Goal: Information Seeking & Learning: Learn about a topic

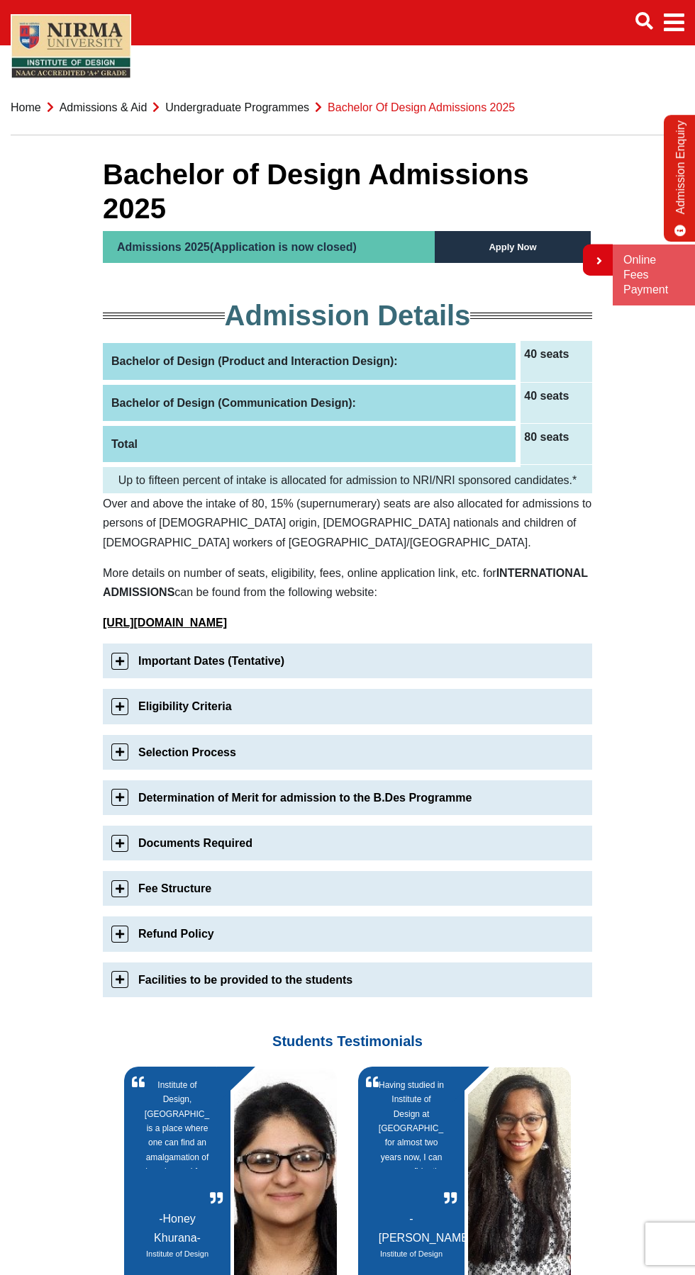
click at [120, 689] on link "Eligibility Criteria" at bounding box center [347, 706] width 489 height 35
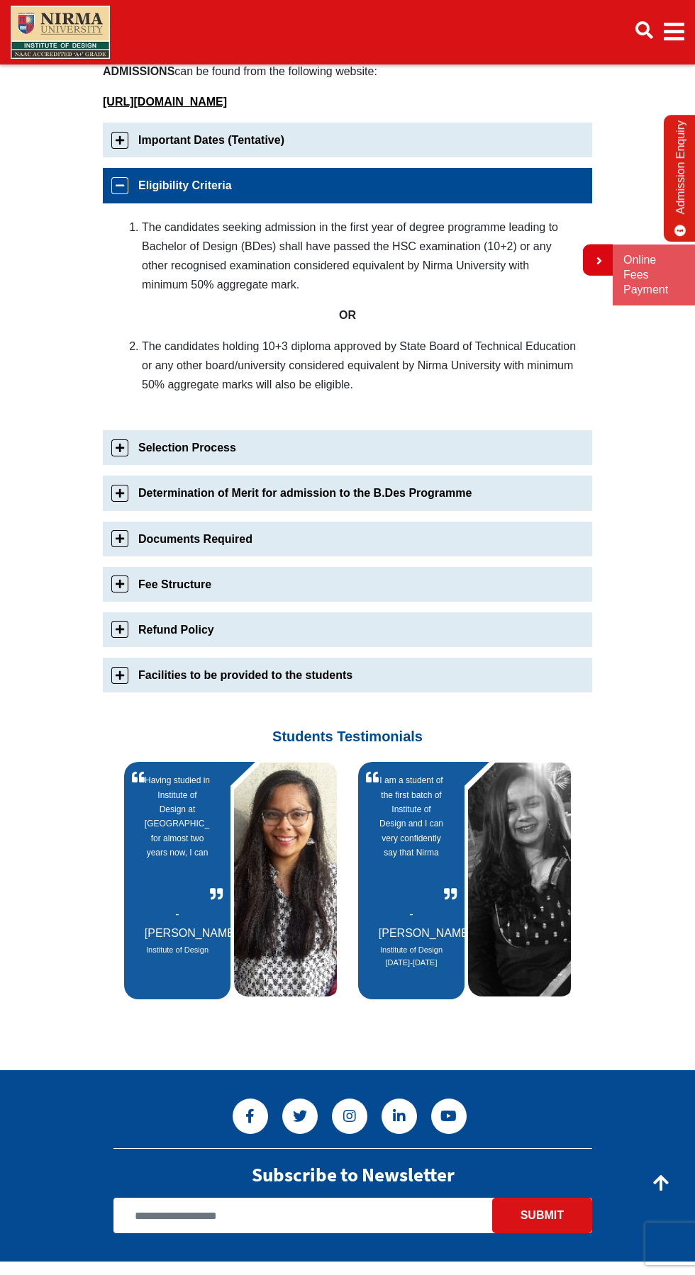
scroll to position [521, 0]
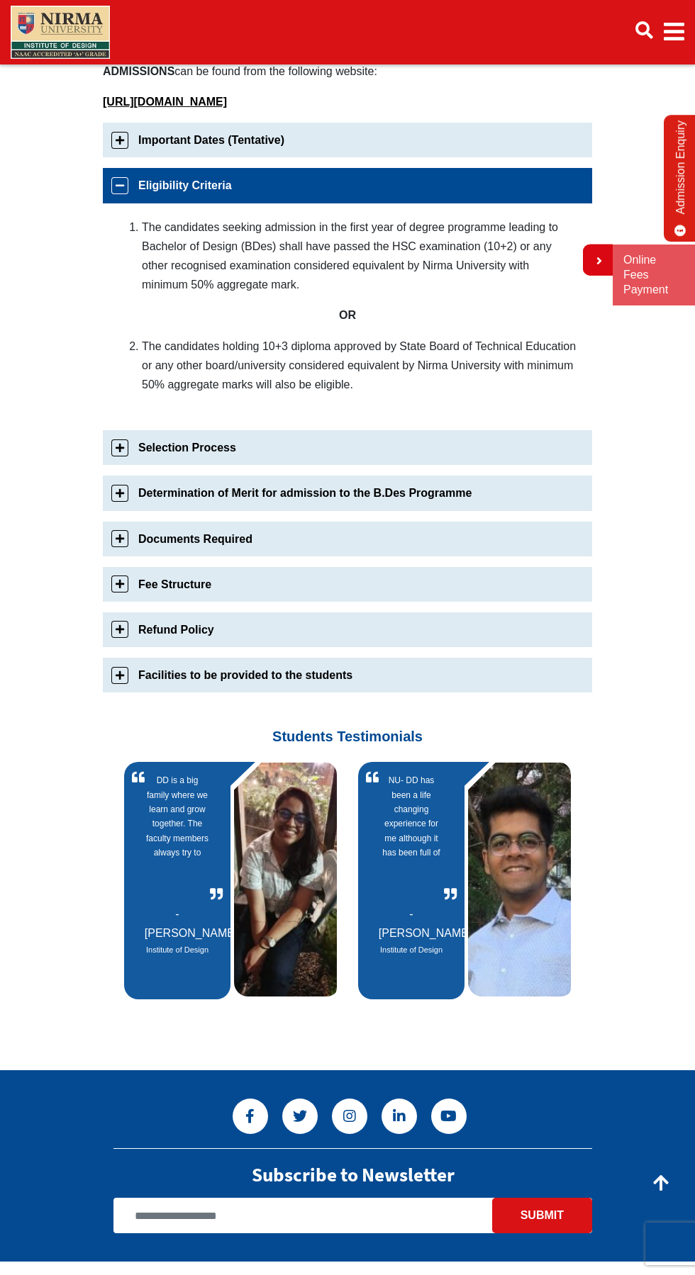
click at [120, 168] on link "Eligibility Criteria" at bounding box center [347, 185] width 489 height 35
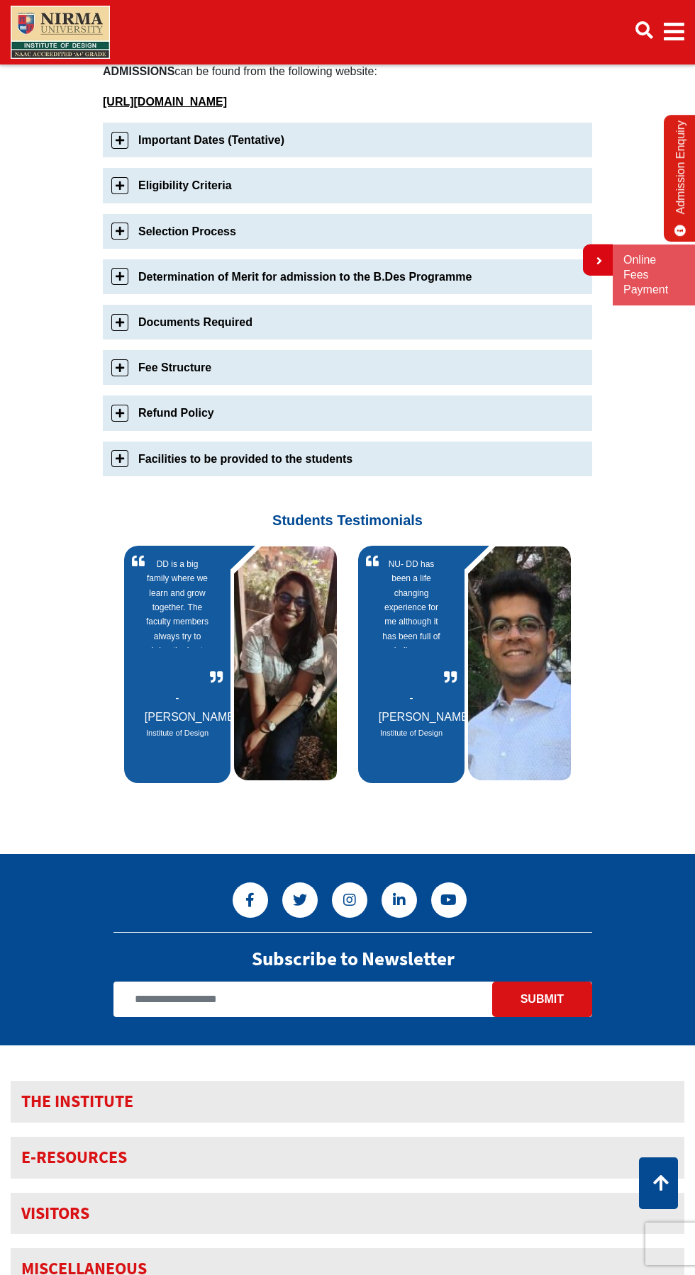
click at [120, 214] on link "Selection Process" at bounding box center [347, 231] width 489 height 35
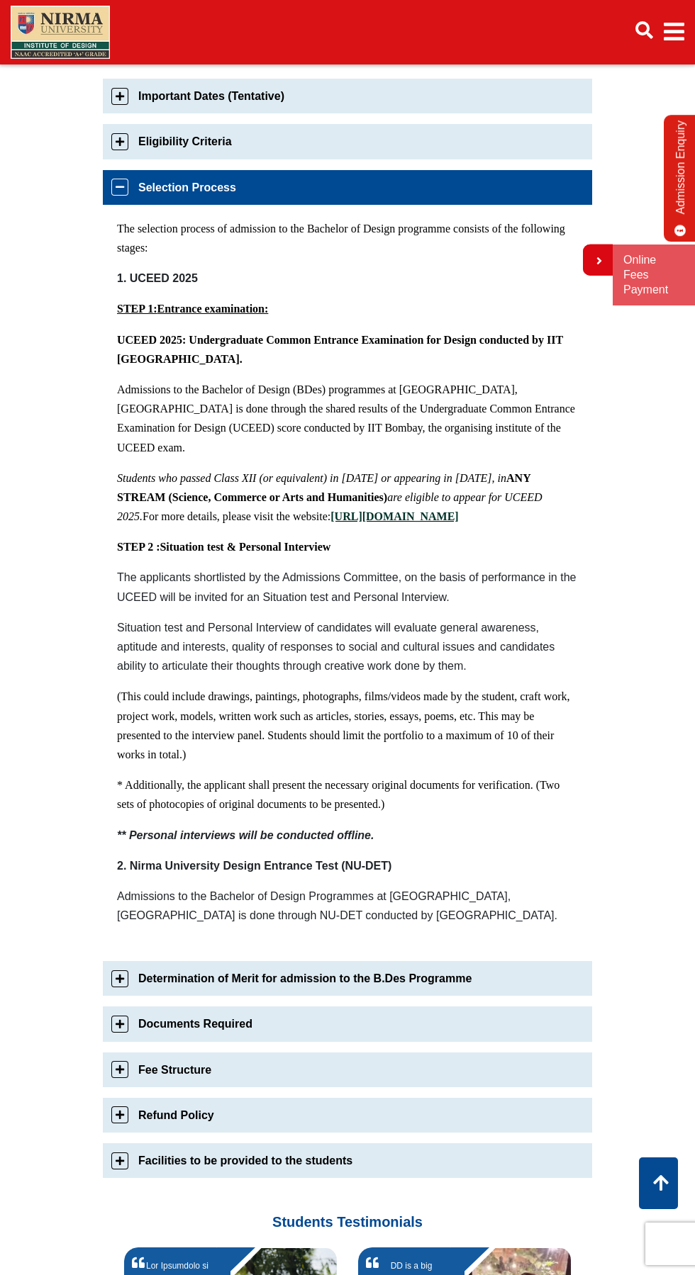
scroll to position [571, 0]
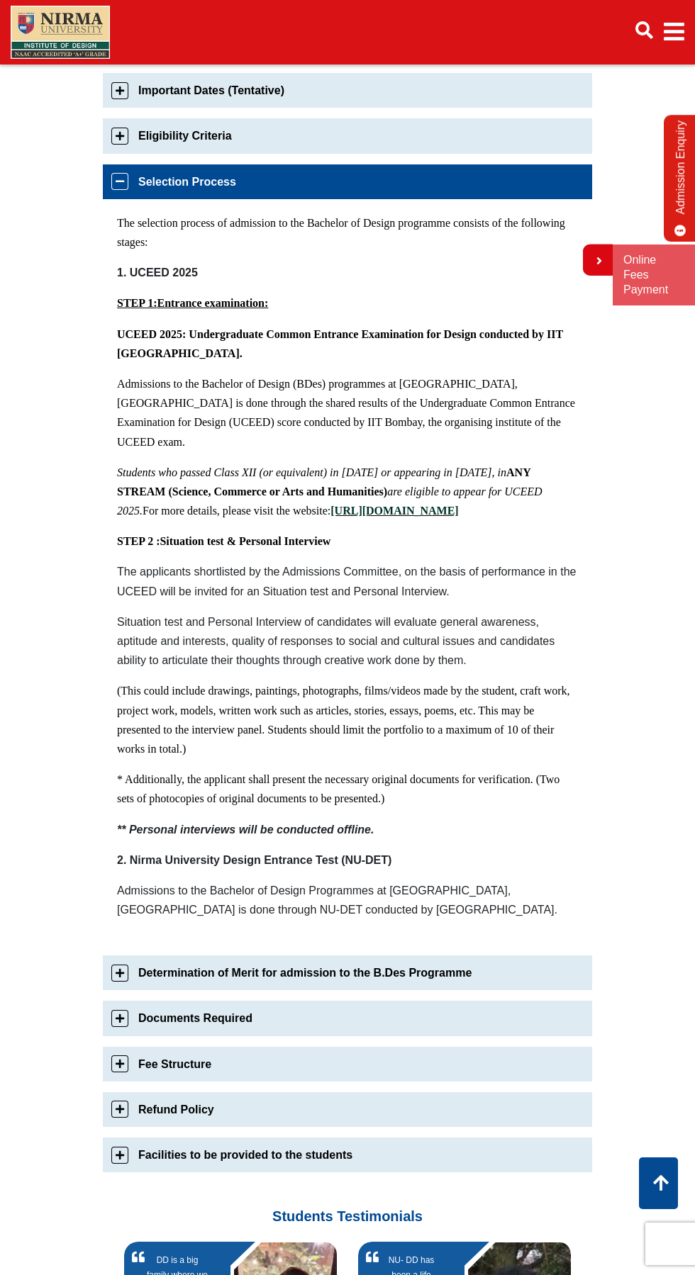
click at [123, 164] on link "Selection Process" at bounding box center [347, 181] width 489 height 35
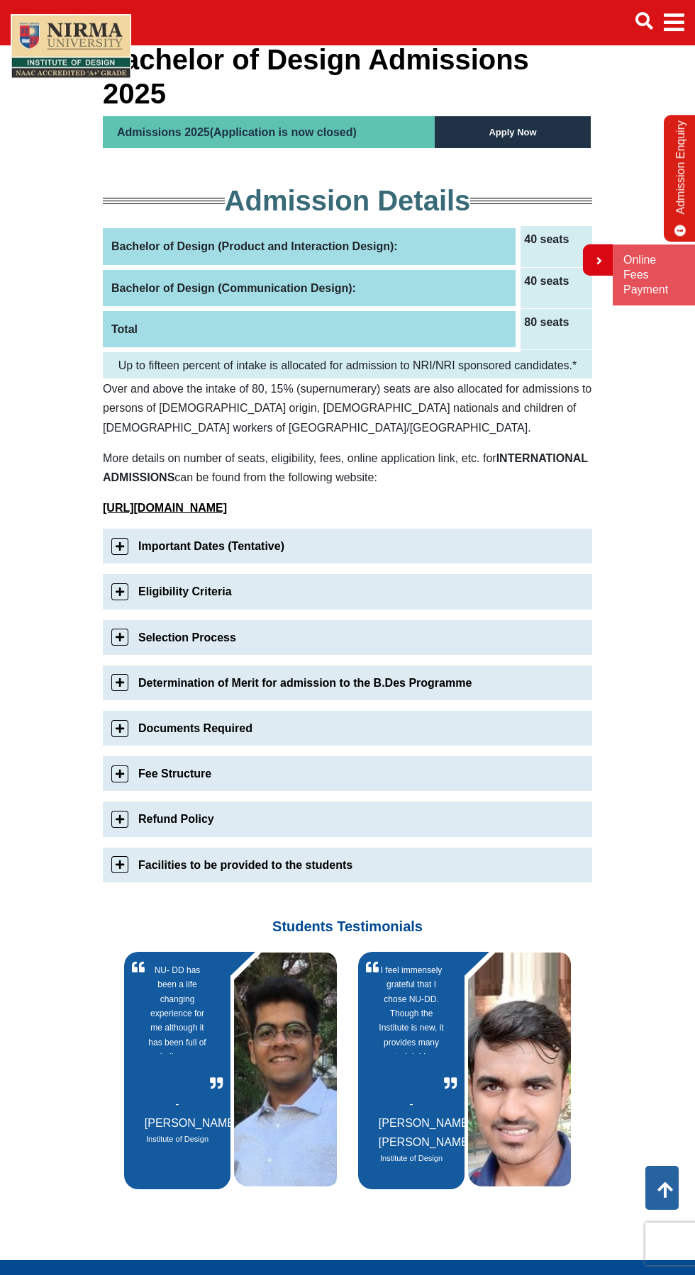
scroll to position [0, 0]
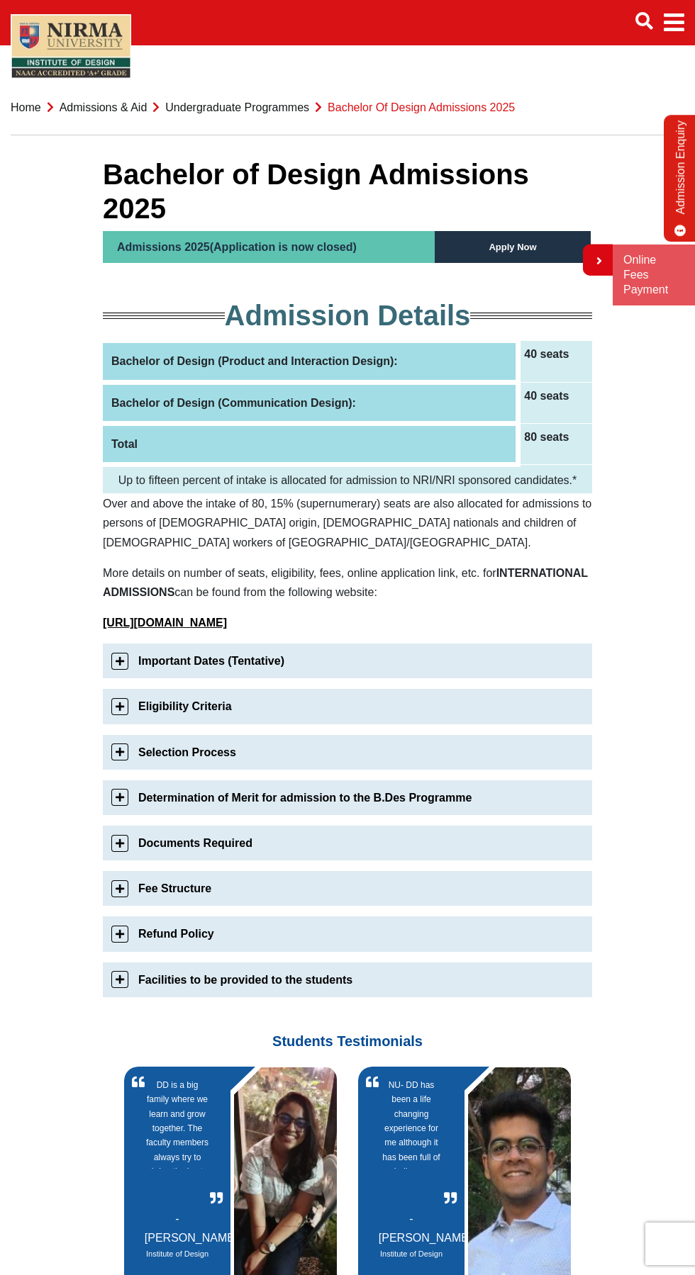
click at [82, 684] on section "Bachelor of Design Admissions 2025 Admissions 2025(Application is now closed) A…" at bounding box center [347, 738] width 695 height 1232
click at [117, 689] on link "Eligibility Criteria" at bounding box center [347, 706] width 489 height 35
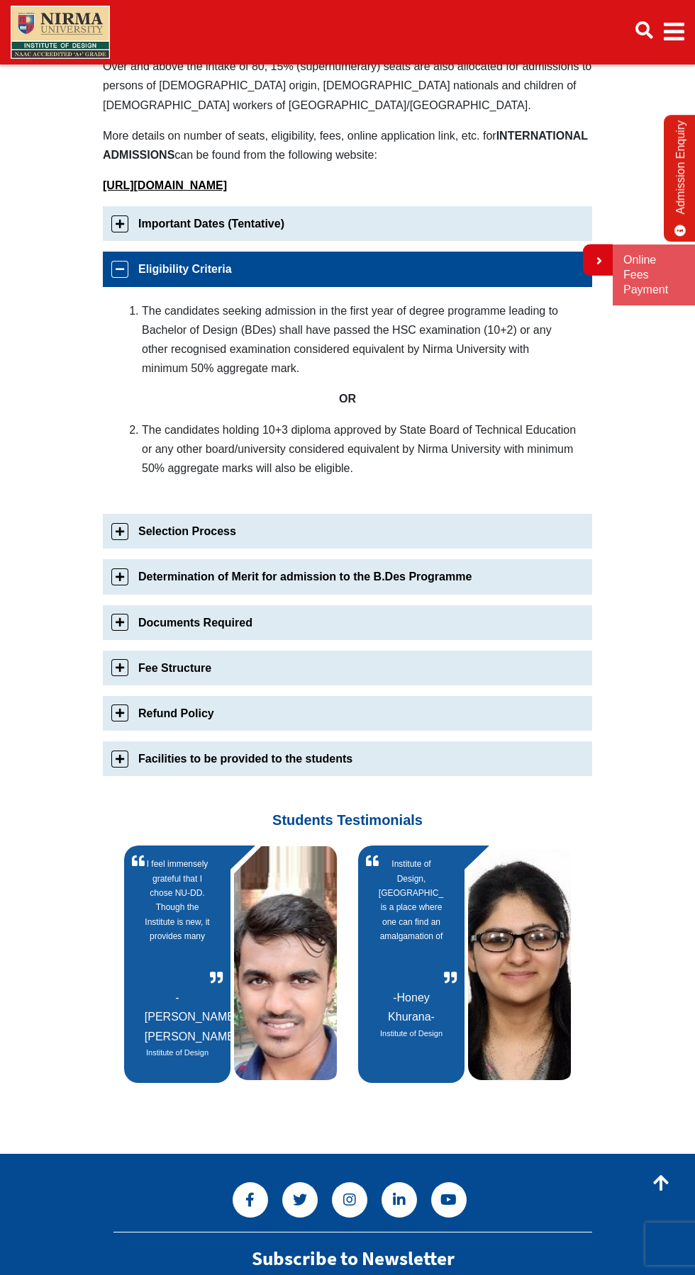
scroll to position [427, 0]
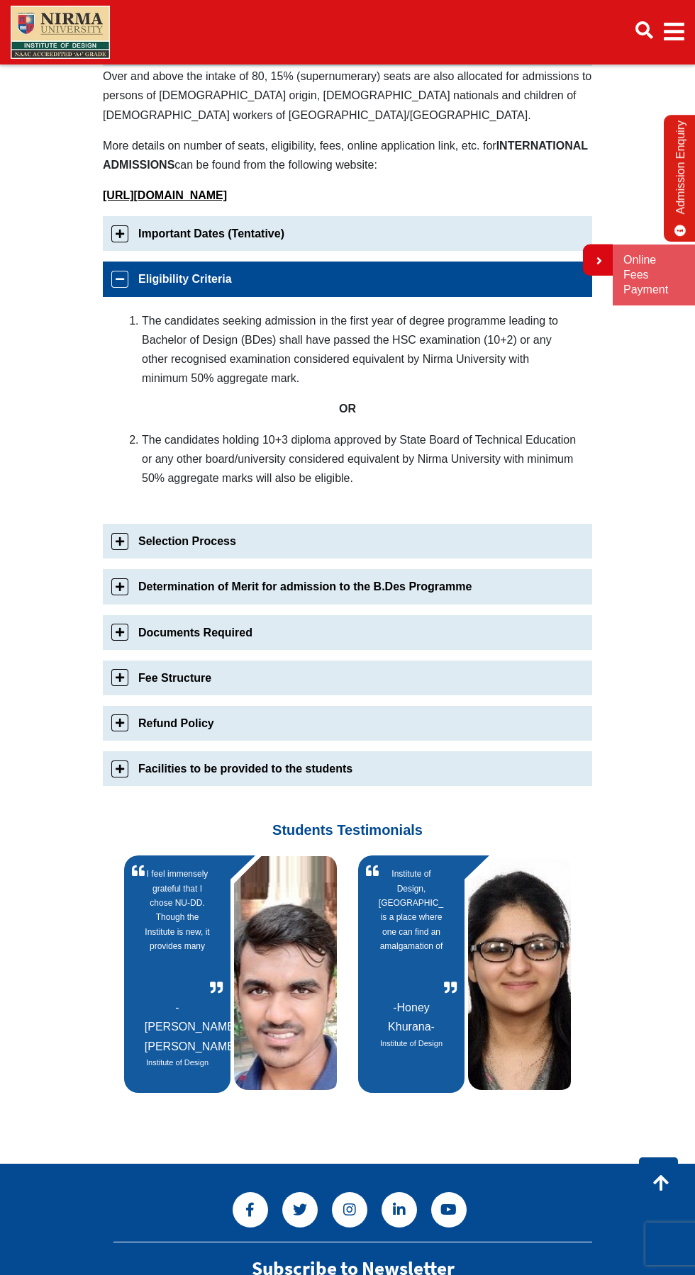
click at [138, 262] on link "Eligibility Criteria" at bounding box center [347, 279] width 489 height 35
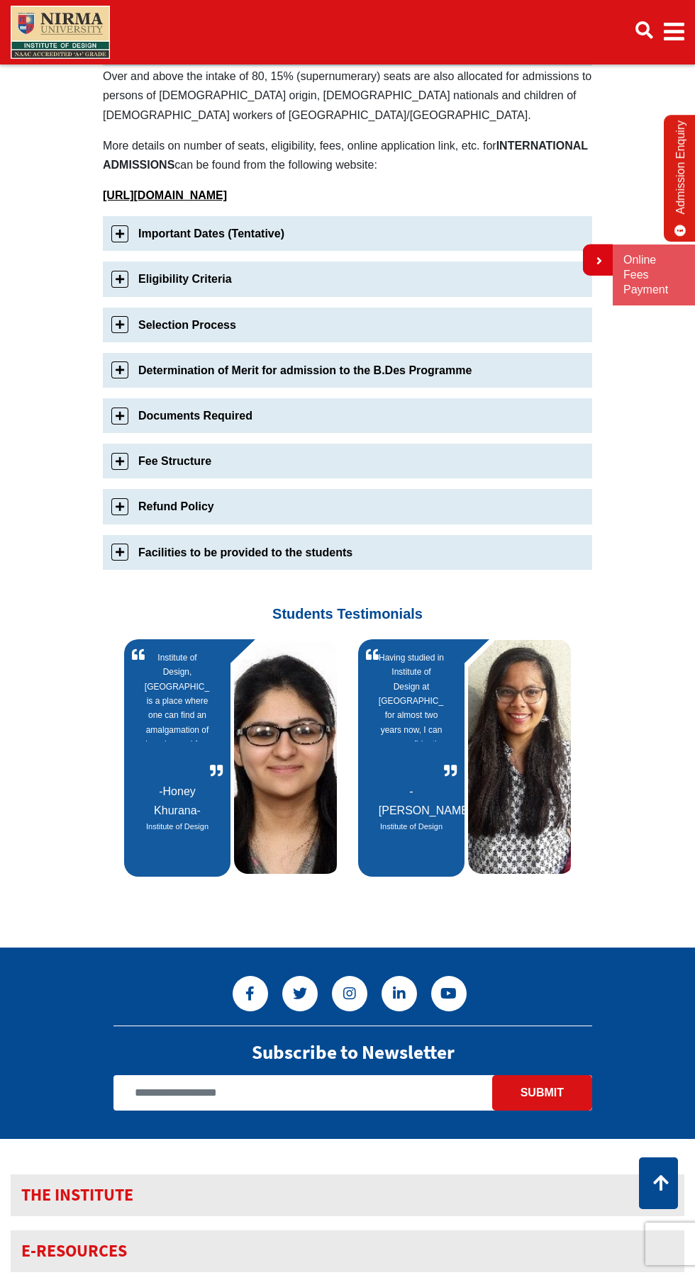
click at [120, 308] on link "Selection Process" at bounding box center [347, 325] width 489 height 35
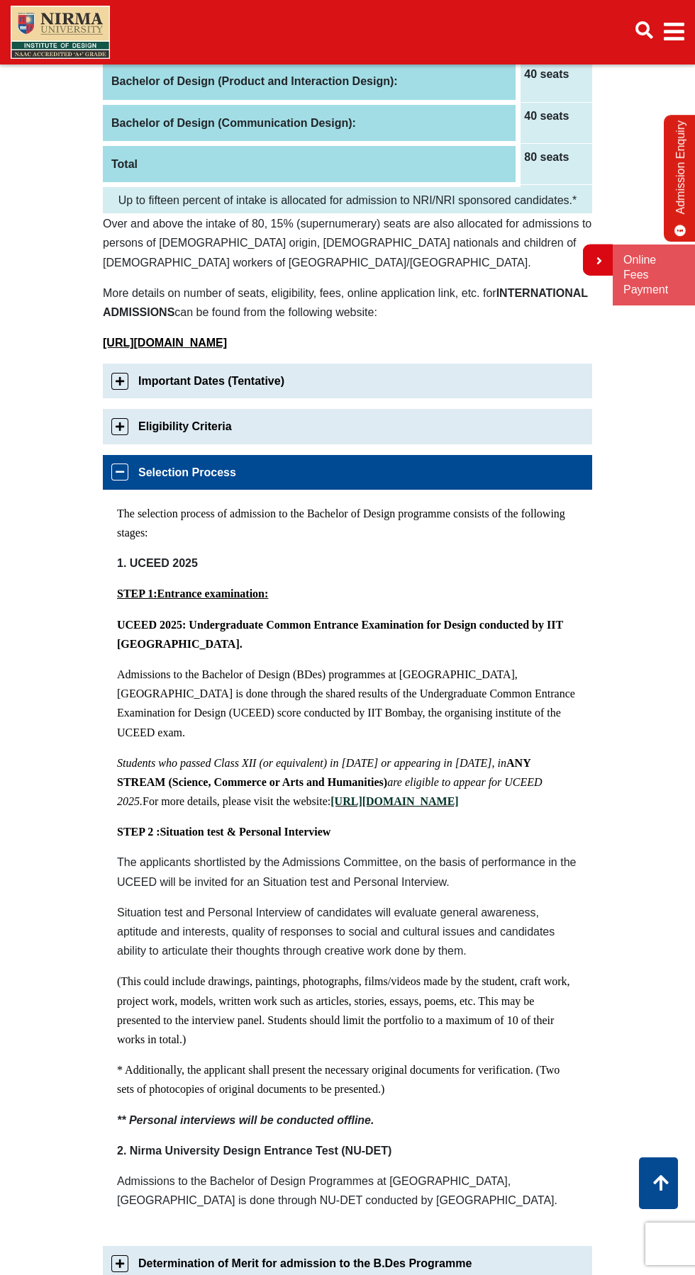
scroll to position [260, 0]
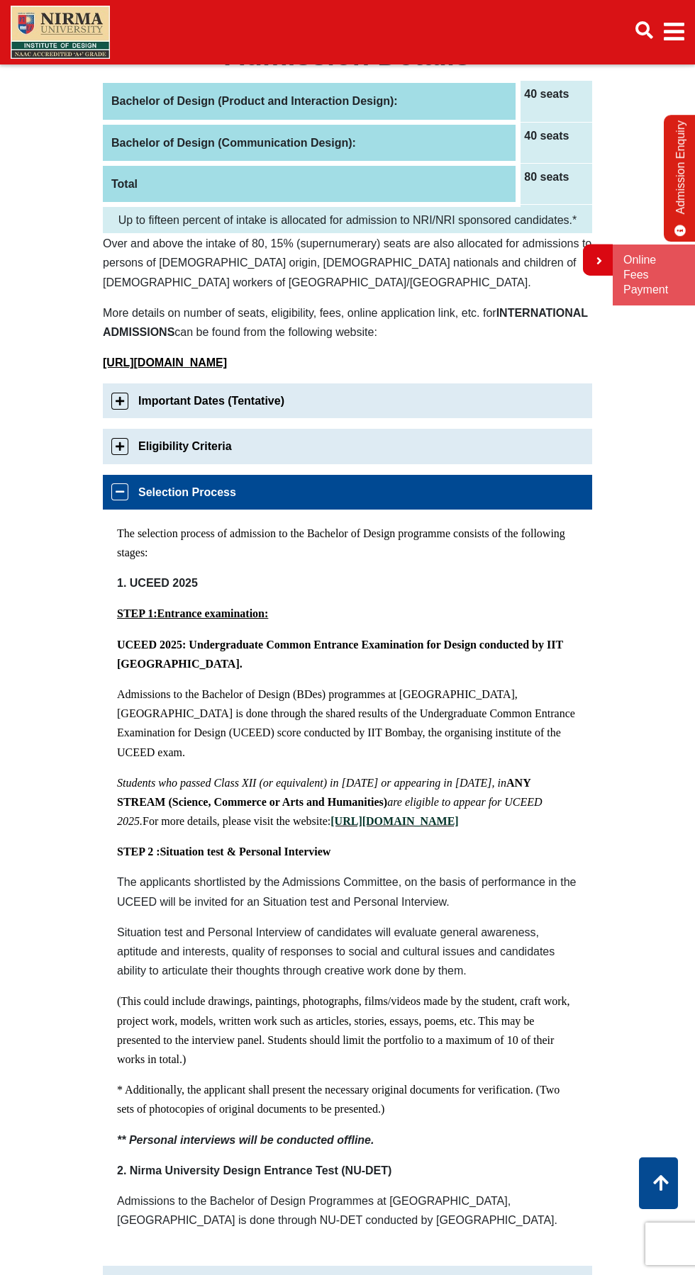
click at [120, 475] on link "Selection Process" at bounding box center [347, 492] width 489 height 35
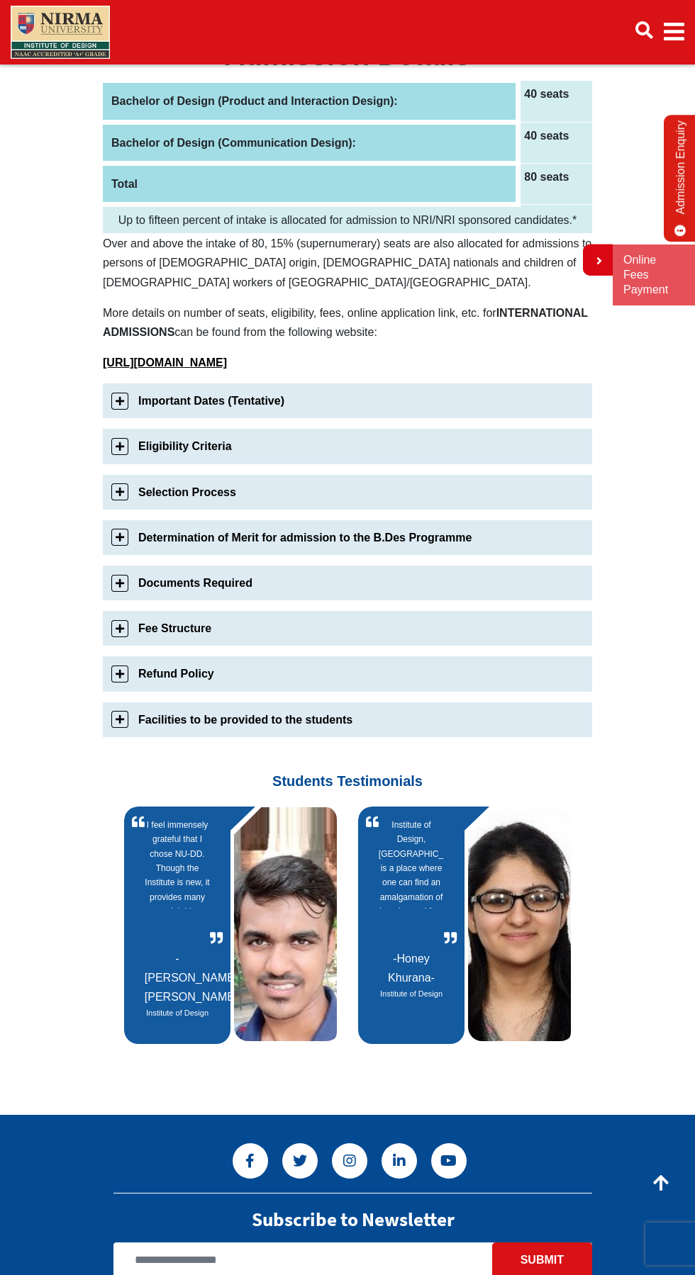
click at [120, 520] on link "Determination of Merit for admission to the B.Des Programme" at bounding box center [347, 537] width 489 height 35
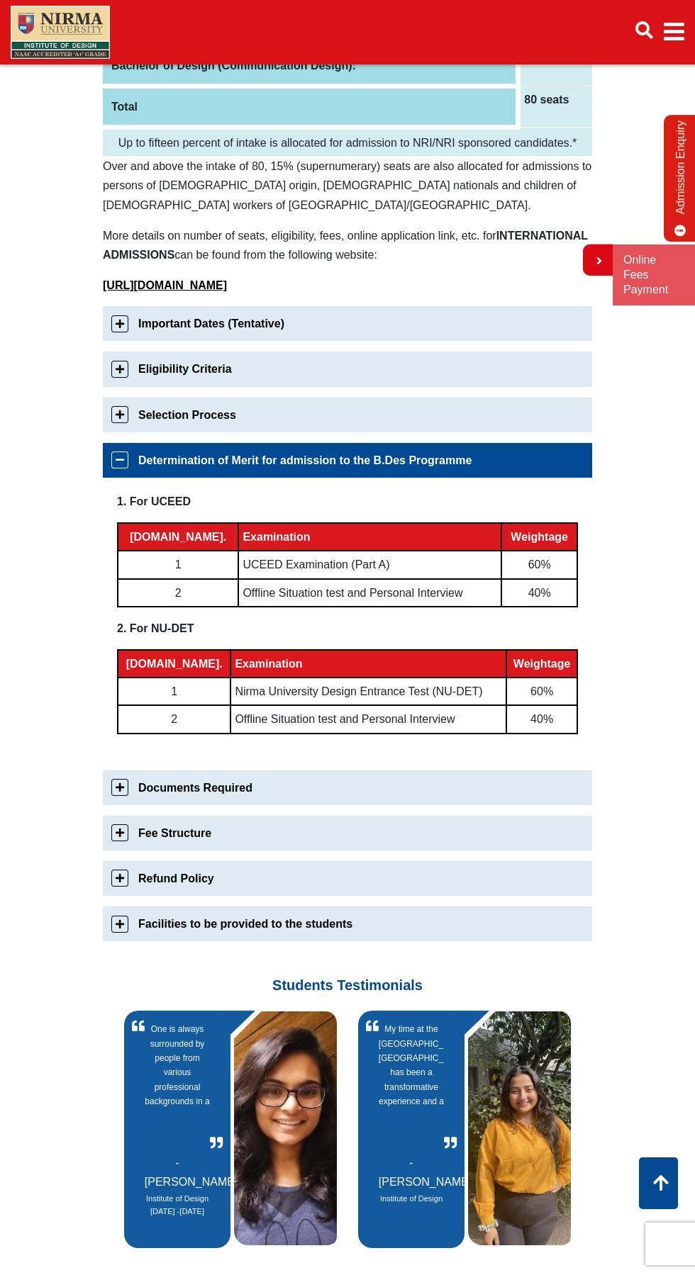
scroll to position [333, 0]
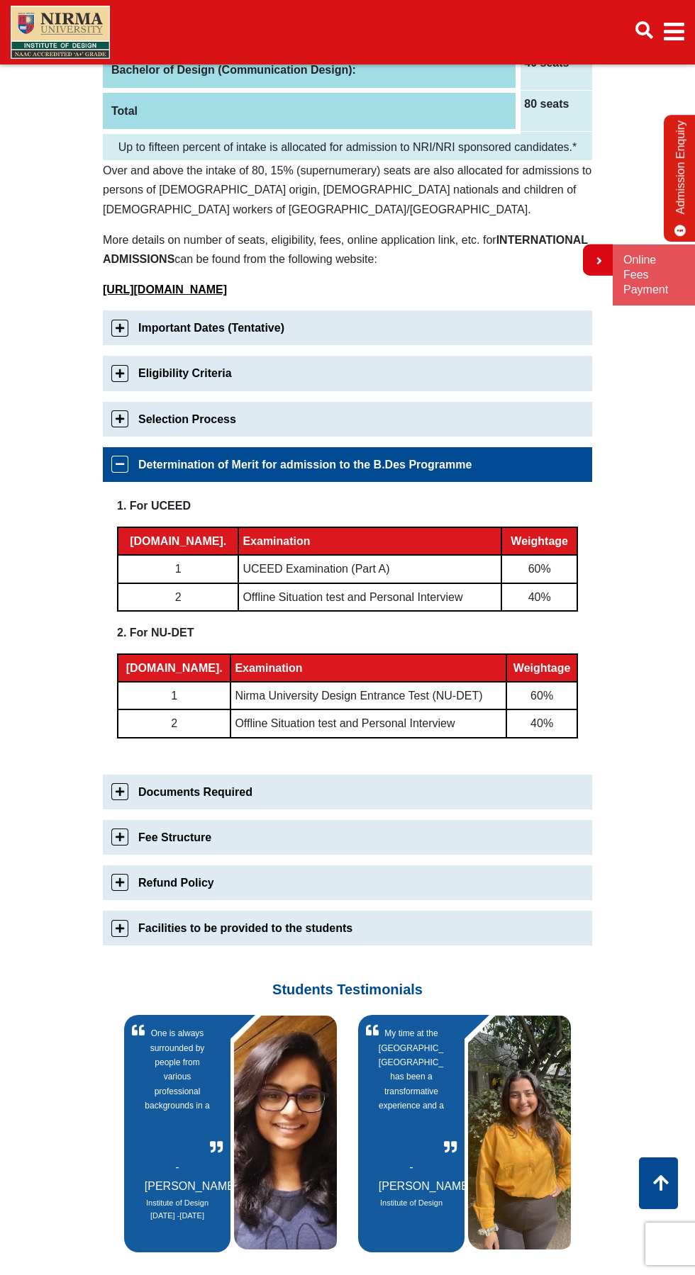
click at [119, 447] on link "Determination of Merit for admission to the B.Des Programme" at bounding box center [347, 464] width 489 height 35
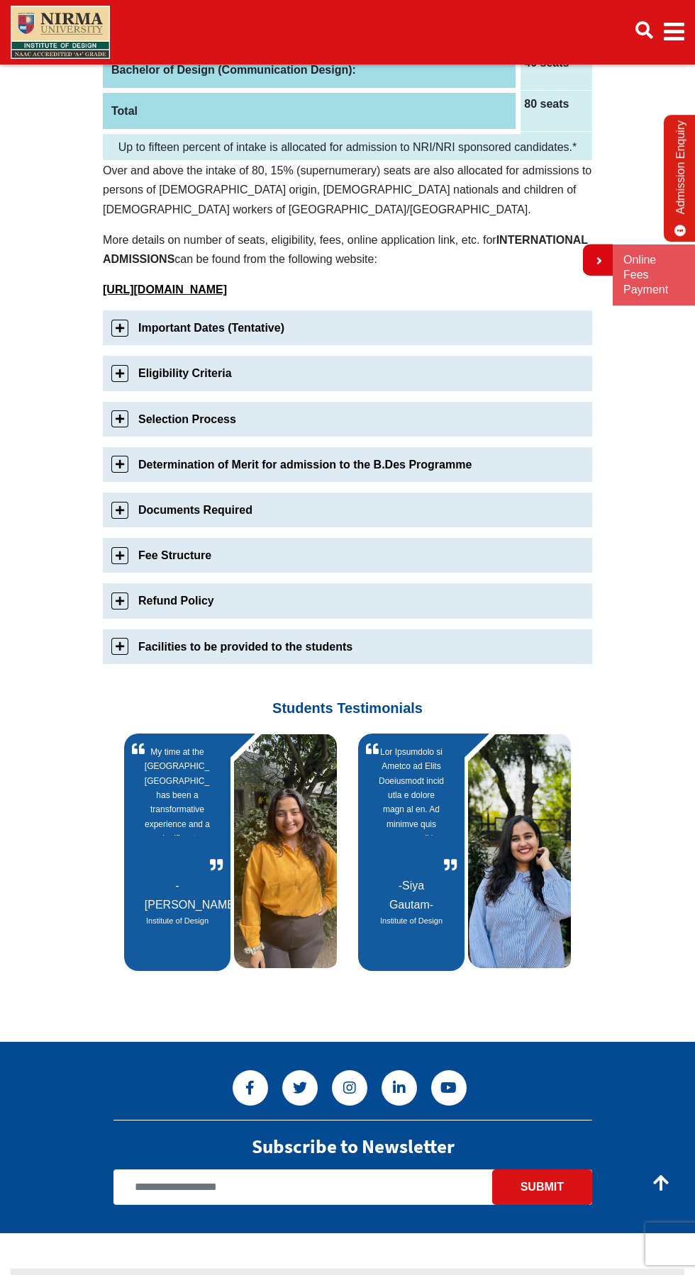
click at [111, 583] on link "Refund Policy" at bounding box center [347, 600] width 489 height 35
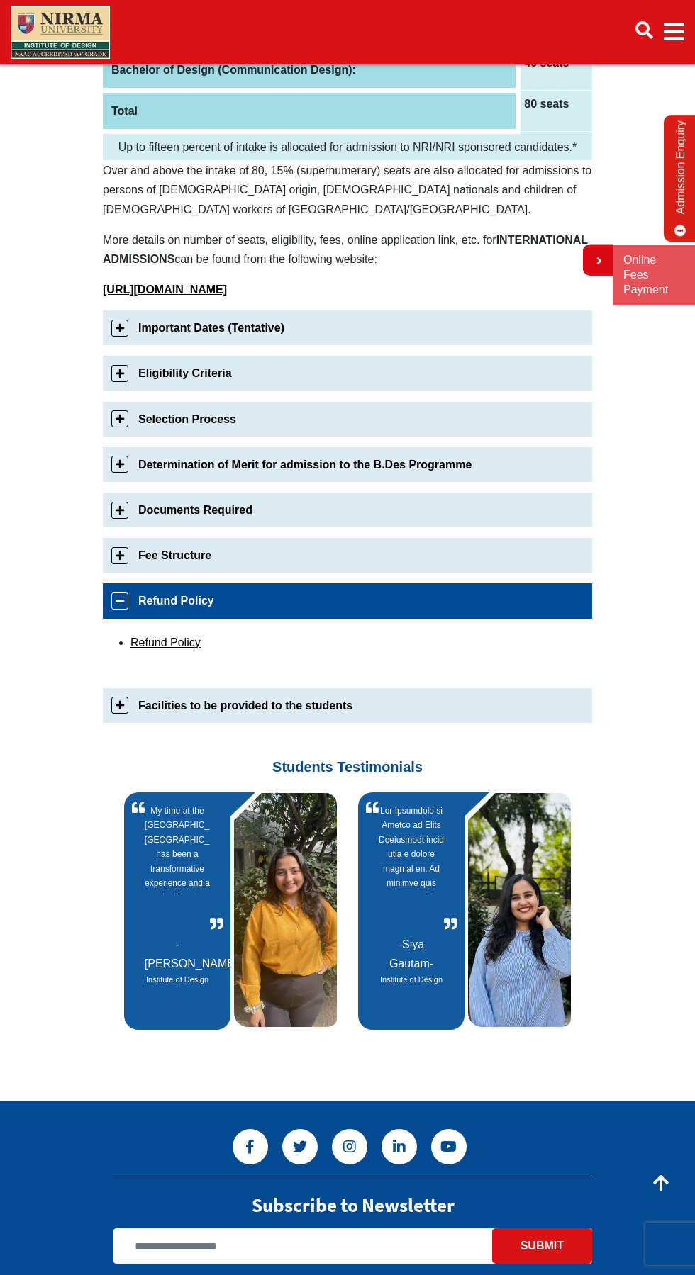
click at [82, 517] on section "Bachelor of Design Admissions 2025 Admissions 2025(Application is now closed) A…" at bounding box center [347, 434] width 695 height 1291
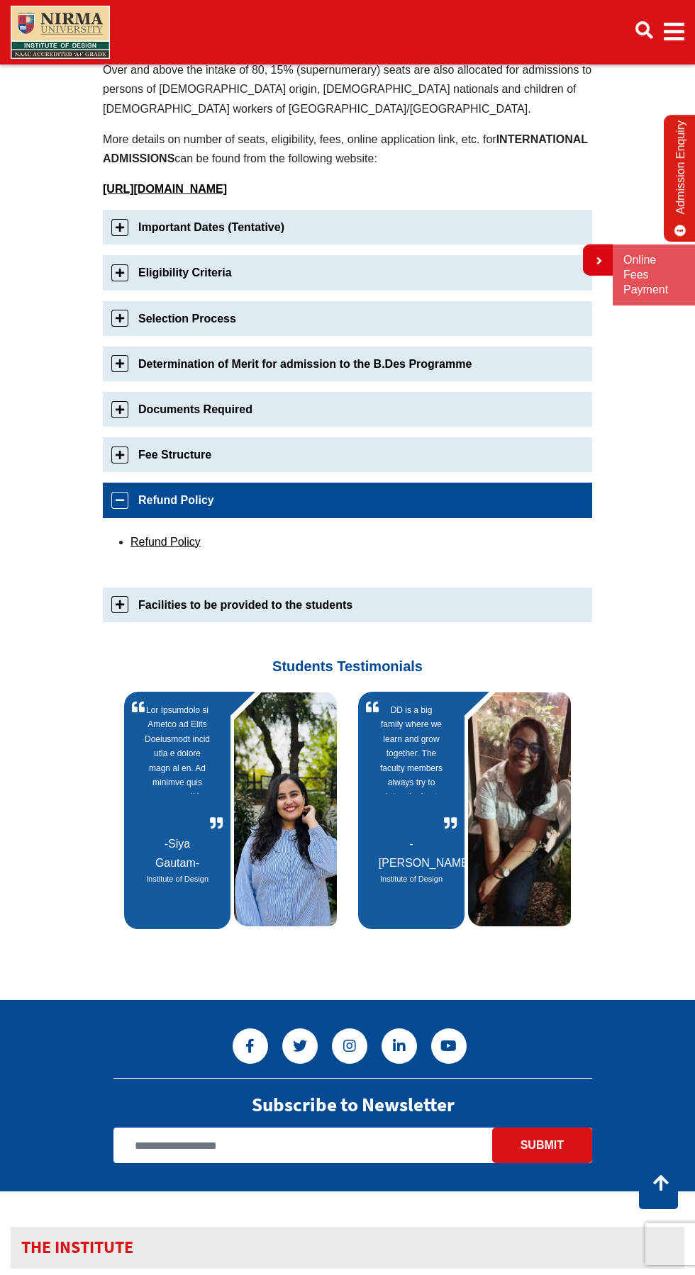
scroll to position [429, 0]
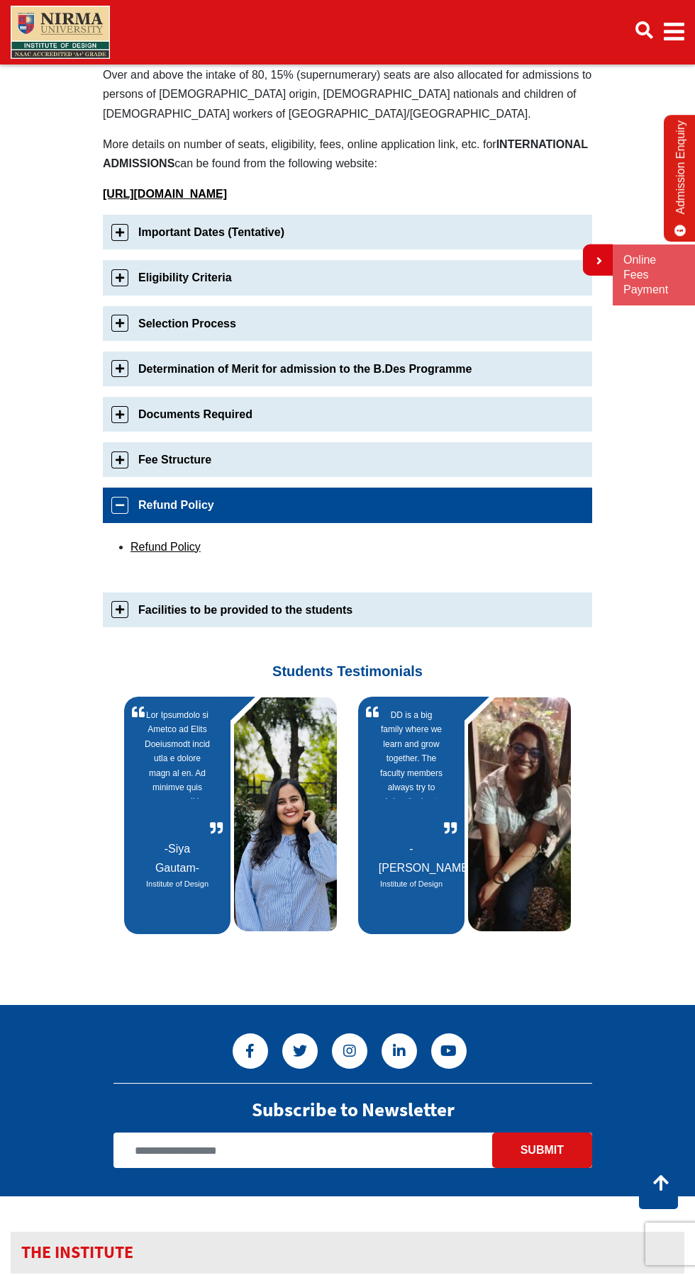
click at [120, 488] on link "Refund Policy" at bounding box center [347, 505] width 489 height 35
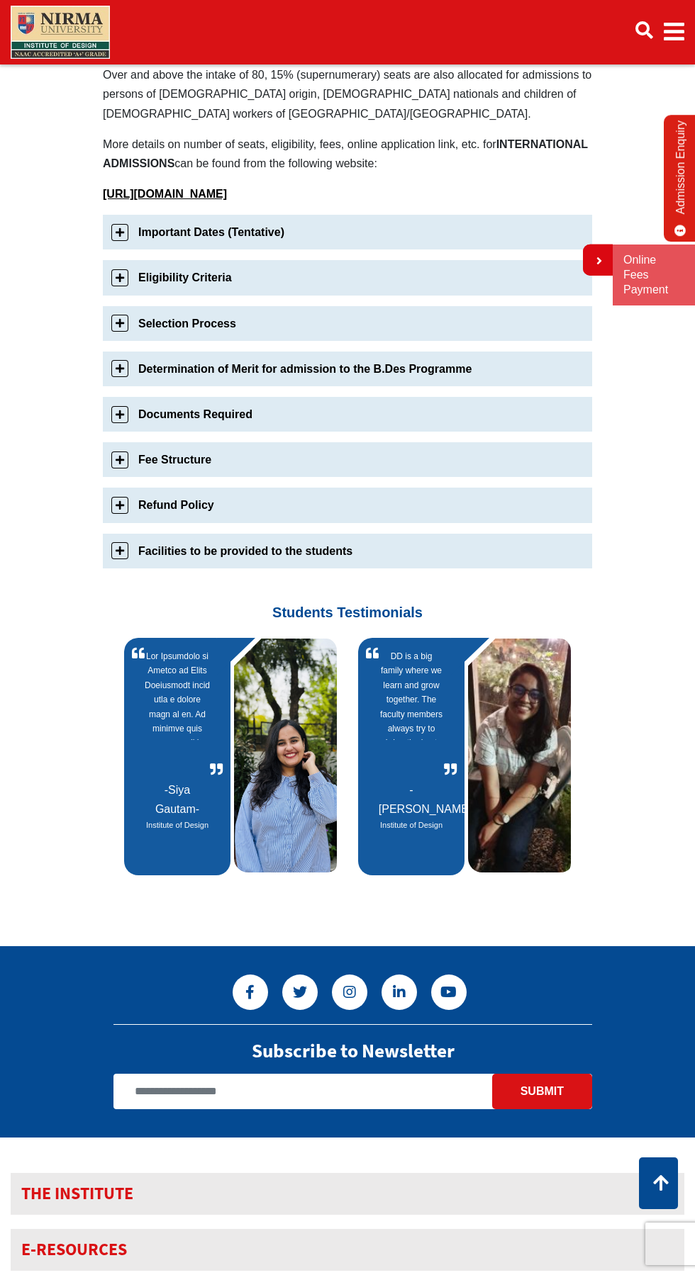
click at [124, 442] on link "Fee Structure" at bounding box center [347, 459] width 489 height 35
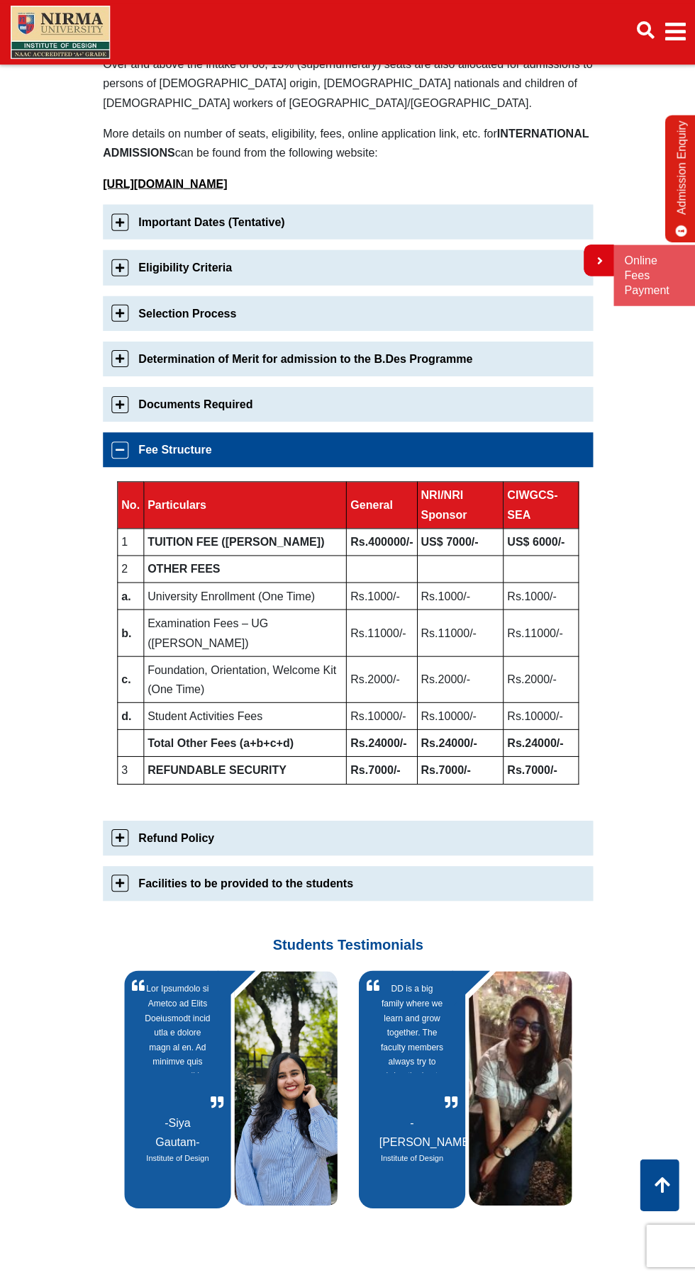
scroll to position [384, 0]
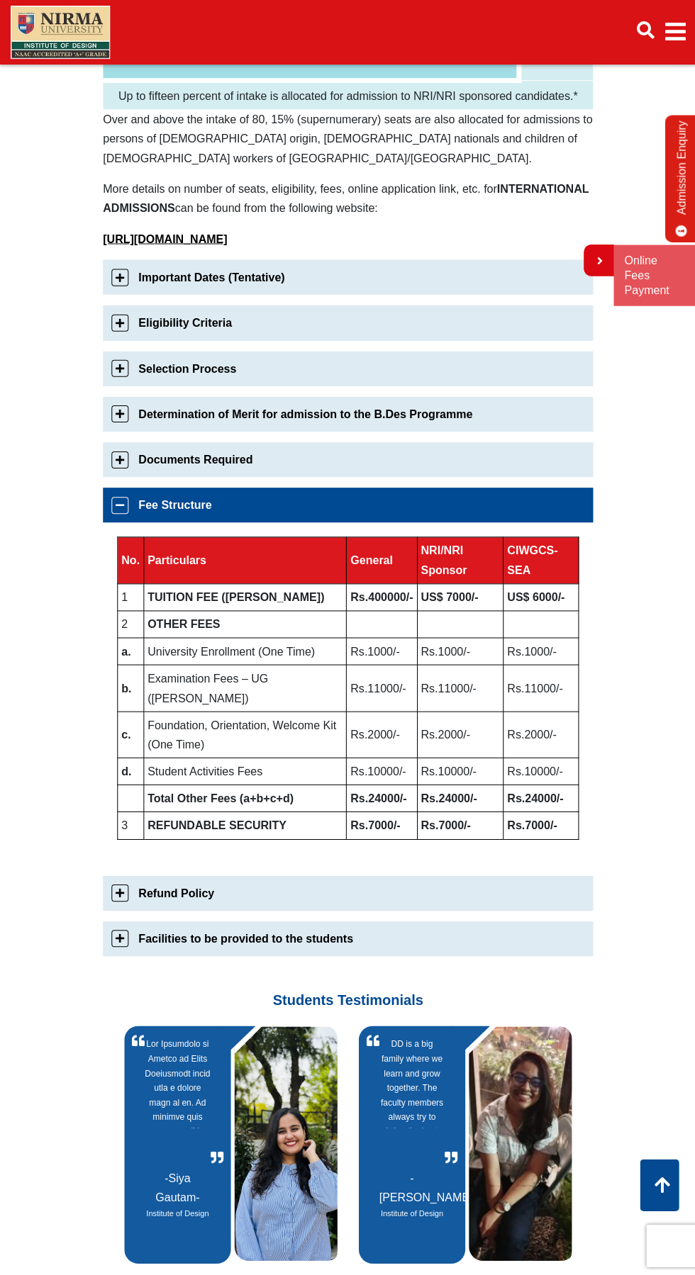
click at [114, 487] on link "Fee Structure" at bounding box center [347, 504] width 489 height 35
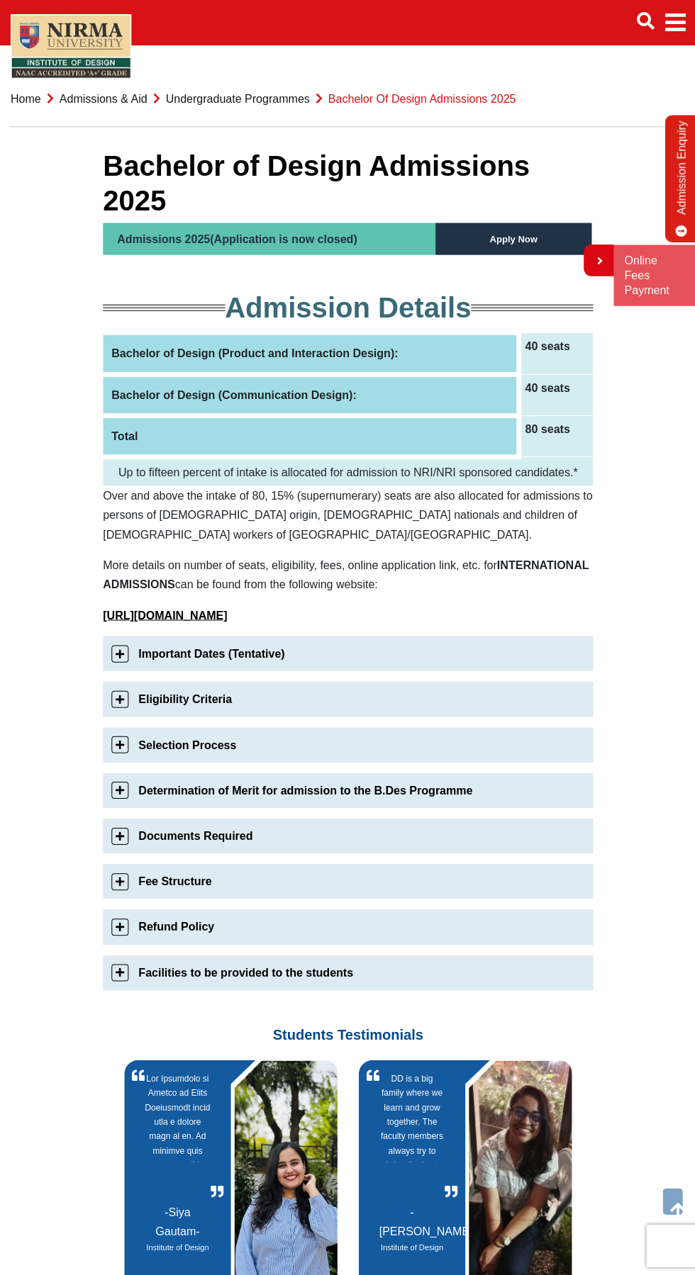
scroll to position [0, 0]
